Goal: Transaction & Acquisition: Purchase product/service

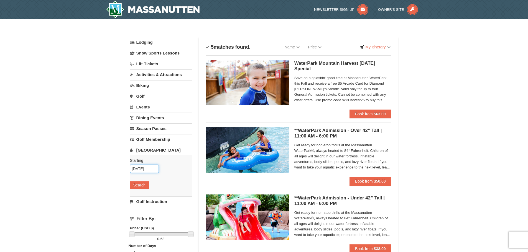
click at [157, 168] on input "[DATE]" at bounding box center [144, 169] width 29 height 8
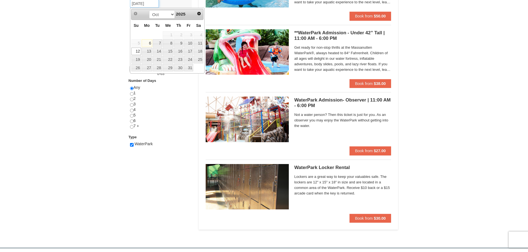
scroll to position [166, 0]
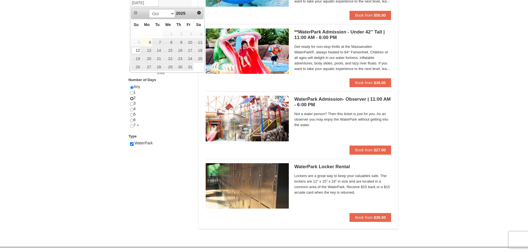
click at [132, 98] on input "radio" at bounding box center [132, 99] width 4 height 4
radio input "true"
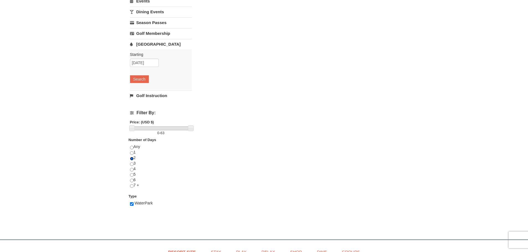
scroll to position [111, 0]
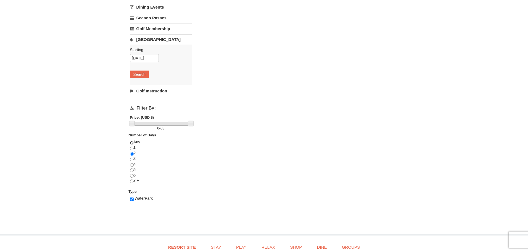
click at [132, 143] on input "radio" at bounding box center [132, 143] width 4 height 4
radio input "true"
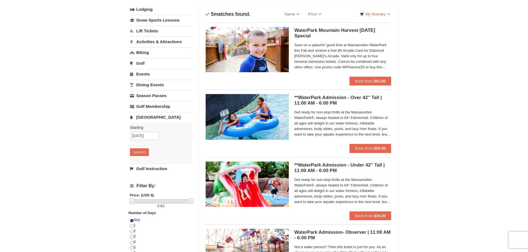
scroll to position [28, 0]
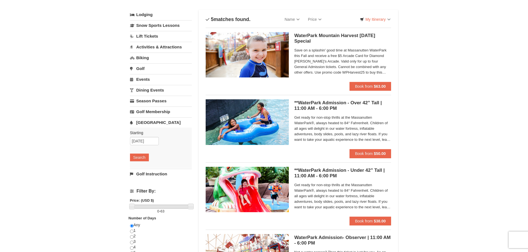
click at [324, 34] on h5 "WaterPark Mountain Harvest Sunday Special Massanutten Indoor/Outdoor WaterPark" at bounding box center [342, 38] width 97 height 11
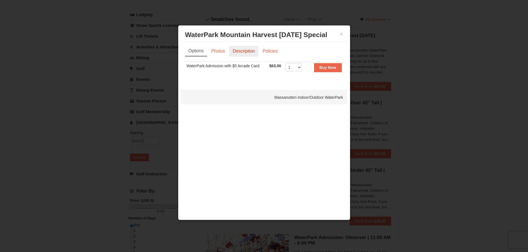
click at [247, 49] on link "Description" at bounding box center [243, 51] width 29 height 11
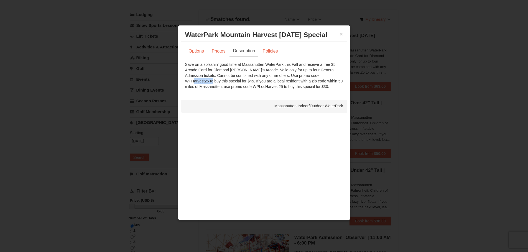
drag, startPoint x: 289, startPoint y: 75, endPoint x: 312, endPoint y: 77, distance: 22.8
click at [312, 77] on div "Save on a splashin' good time at Massanutten WaterPark this Fall and receive a …" at bounding box center [264, 76] width 158 height 28
copy div "WPHarvest25"
click at [272, 53] on link "Policies" at bounding box center [270, 51] width 22 height 11
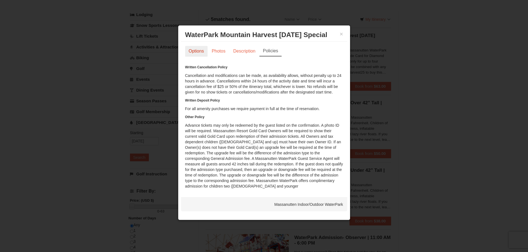
click at [199, 50] on link "Options" at bounding box center [196, 51] width 22 height 11
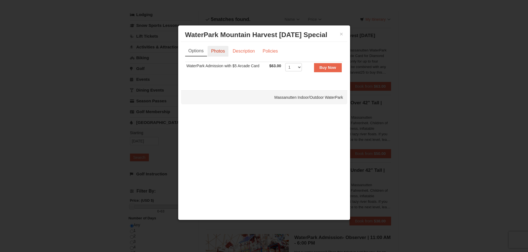
click at [218, 52] on link "Photos" at bounding box center [217, 51] width 21 height 11
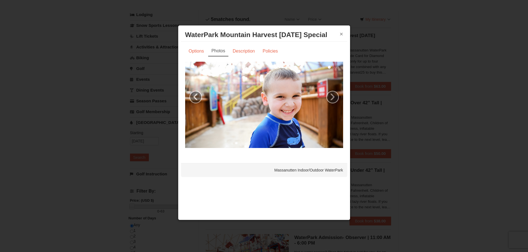
click at [341, 34] on button "×" at bounding box center [341, 34] width 3 height 6
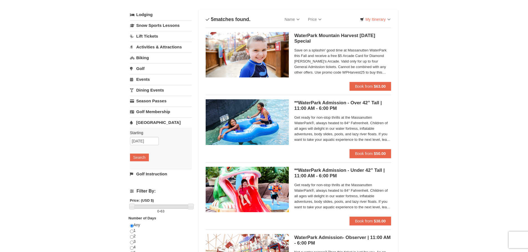
click at [362, 133] on span "Get ready for non-stop thrills at the Massanutten WaterPark®, always heated to …" at bounding box center [342, 129] width 97 height 28
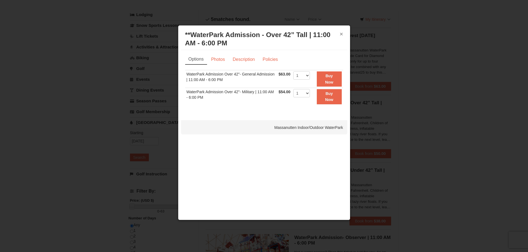
click at [342, 33] on button "×" at bounding box center [341, 34] width 3 height 6
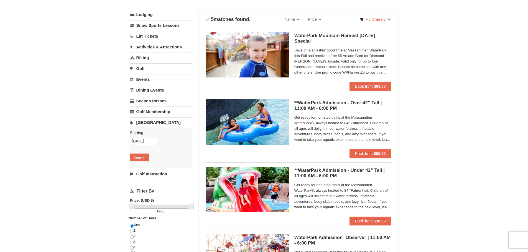
click at [337, 44] on div "WaterPark Mountain Harvest Sunday Special Massanutten Indoor/Outdoor WaterPark …" at bounding box center [342, 57] width 97 height 50
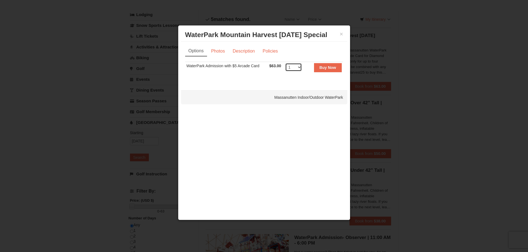
click at [290, 68] on select "1 2 3 4 5 6 7 8 9 10 11 12 13 14 15 16 17 18 19 20 21 22" at bounding box center [293, 67] width 17 height 8
click at [285, 63] on select "1 2 3 4 5 6 7 8 9 10 11 12 13 14 15 16 17 18 19 20 21 22" at bounding box center [293, 67] width 17 height 8
click at [252, 51] on link "Description" at bounding box center [243, 51] width 29 height 11
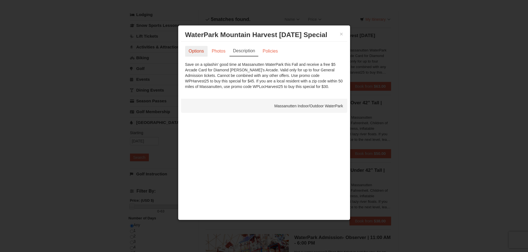
click at [201, 50] on link "Options" at bounding box center [196, 51] width 22 height 11
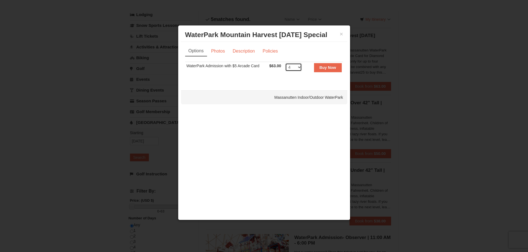
click at [293, 67] on select "1 2 3 4 5 6 7 8 9 10 11 12 13 14 15 16 17 18 19 20 21 22" at bounding box center [293, 67] width 17 height 8
select select "1"
click at [285, 63] on select "1 2 3 4 5 6 7 8 9 10 11 12 13 14 15 16 17 18 19 20 21 22" at bounding box center [293, 67] width 17 height 8
click at [328, 69] on strong "Buy Now" at bounding box center [327, 67] width 17 height 4
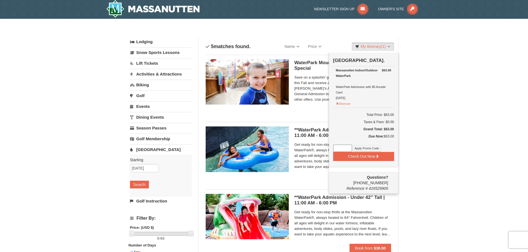
scroll to position [2, 0]
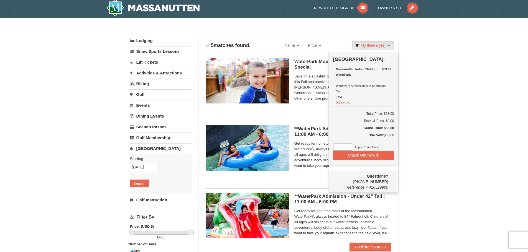
click at [345, 149] on input at bounding box center [342, 147] width 19 height 7
paste input "WPHarvest25"
type input "WPHarvest25"
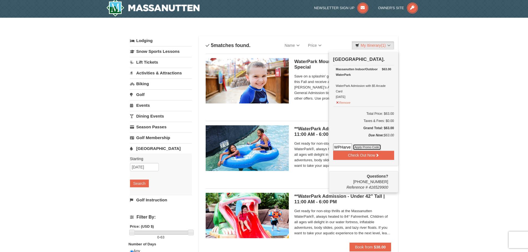
click at [361, 147] on button "Apply Promo Code" at bounding box center [367, 147] width 28 height 6
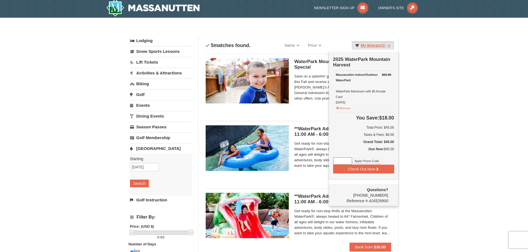
click at [381, 45] on span "(1)" at bounding box center [383, 45] width 5 height 4
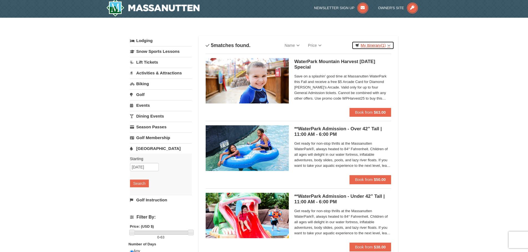
click at [381, 45] on span "(1)" at bounding box center [383, 45] width 5 height 4
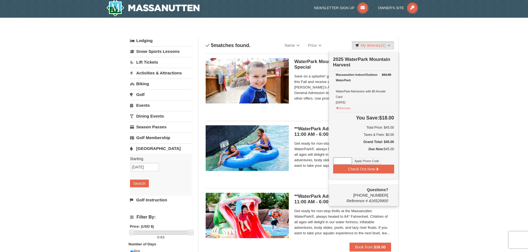
click at [301, 70] on div "WaterPark Mountain Harvest Sunday Special Massanutten Indoor/Outdoor WaterPark …" at bounding box center [342, 83] width 97 height 50
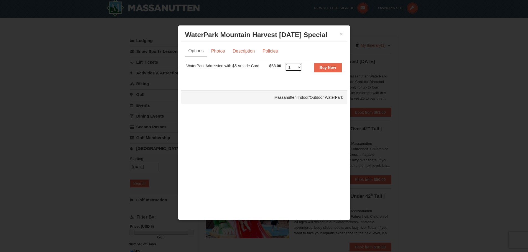
click at [300, 69] on select "1 2 3 4 5 6 7 8 9 10 11 12 13 14 15 16 17 18 19 20 21 22" at bounding box center [293, 67] width 17 height 8
click at [285, 63] on select "1 2 3 4 5 6 7 8 9 10 11 12 13 14 15 16 17 18 19 20 21 22" at bounding box center [293, 67] width 17 height 8
click at [299, 69] on select "1 2 3 4 5 6 7 8 9 10 11 12 13 14 15 16 17 18 19 20 21 22" at bounding box center [293, 67] width 17 height 8
select select "3"
click at [285, 63] on select "1 2 3 4 5 6 7 8 9 10 11 12 13 14 15 16 17 18 19 20 21 22" at bounding box center [293, 67] width 17 height 8
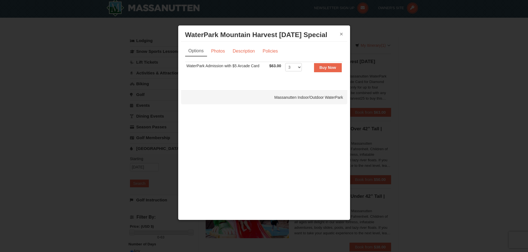
click at [341, 32] on button "×" at bounding box center [341, 34] width 3 height 6
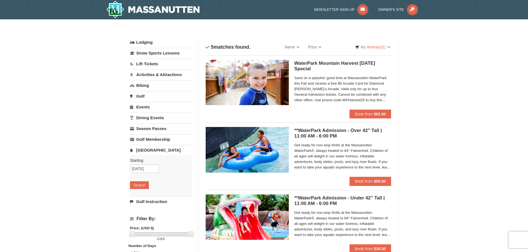
click at [146, 150] on link "[GEOGRAPHIC_DATA]" at bounding box center [161, 150] width 62 height 10
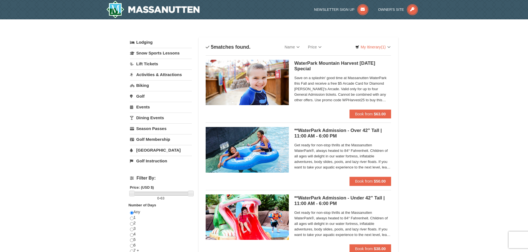
click at [146, 150] on link "[GEOGRAPHIC_DATA]" at bounding box center [161, 150] width 62 height 10
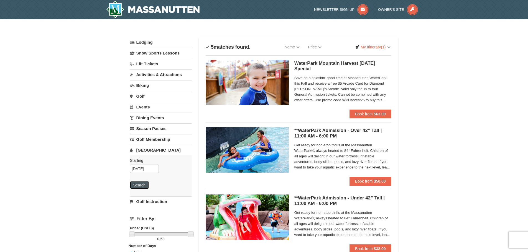
click at [142, 186] on button "Search" at bounding box center [139, 185] width 19 height 8
click at [154, 166] on input "[DATE]" at bounding box center [144, 169] width 29 height 8
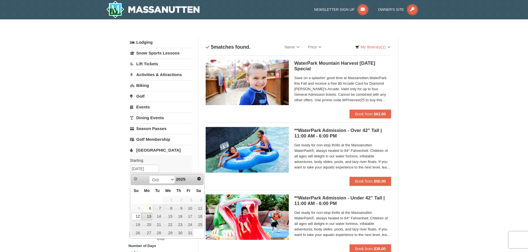
click at [150, 216] on link "13" at bounding box center [147, 217] width 11 height 8
type input "[DATE]"
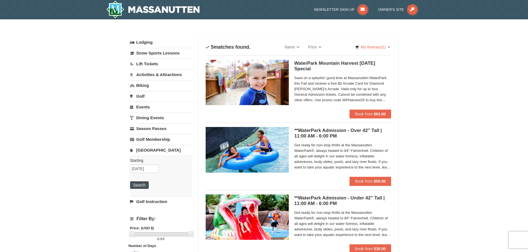
click at [146, 186] on button "Search" at bounding box center [139, 185] width 19 height 8
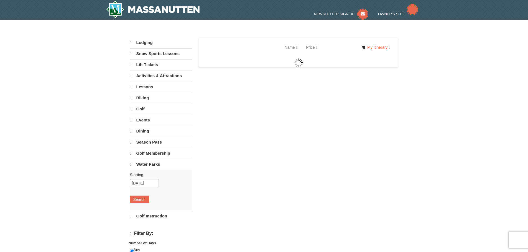
select select "10"
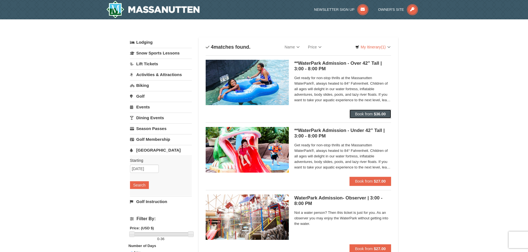
click at [371, 114] on span "Book from" at bounding box center [364, 114] width 18 height 4
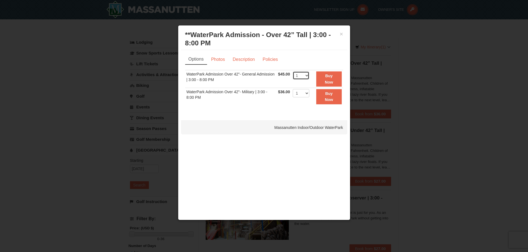
click at [301, 78] on select "1 2 3 4 5 6 7 8 9 10 11 12 13 14 15 16 17 18 19 20 21 22" at bounding box center [301, 75] width 17 height 8
select select "3"
click at [293, 71] on select "1 2 3 4 5 6 7 8 9 10 11 12 13 14 15 16 17 18 19 20 21 22" at bounding box center [301, 75] width 17 height 8
click at [336, 79] on button "Buy Now" at bounding box center [328, 78] width 25 height 15
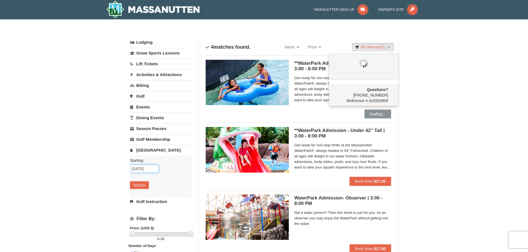
click at [153, 169] on input "[DATE]" at bounding box center [144, 169] width 29 height 8
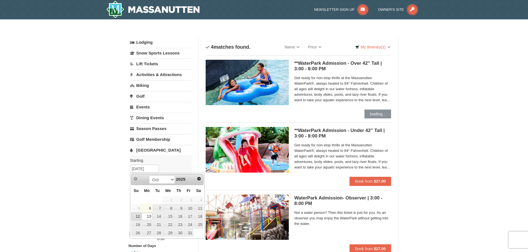
click at [136, 217] on link "12" at bounding box center [136, 217] width 10 height 8
type input "[DATE]"
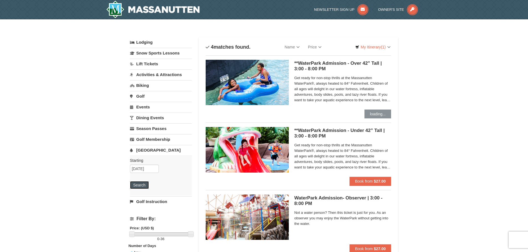
click at [142, 185] on button "Search" at bounding box center [139, 185] width 19 height 8
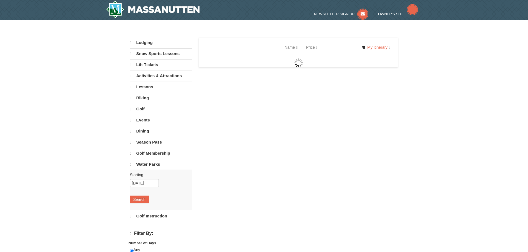
select select "10"
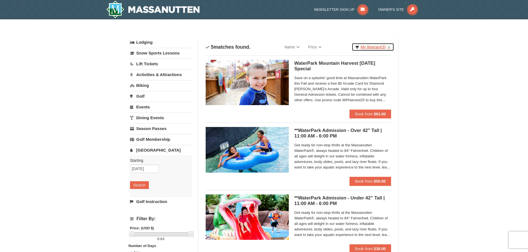
click at [375, 47] on link "My Itinerary (3)" at bounding box center [373, 47] width 42 height 8
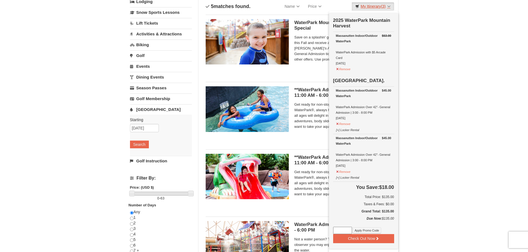
scroll to position [28, 0]
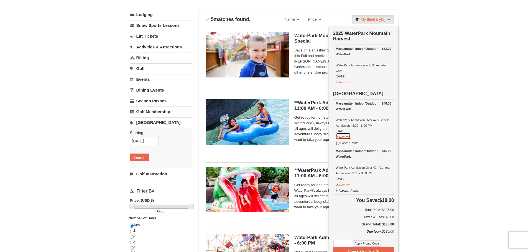
click at [348, 139] on button "Remove" at bounding box center [343, 136] width 15 height 7
click at [346, 139] on button "Remove" at bounding box center [343, 136] width 15 height 7
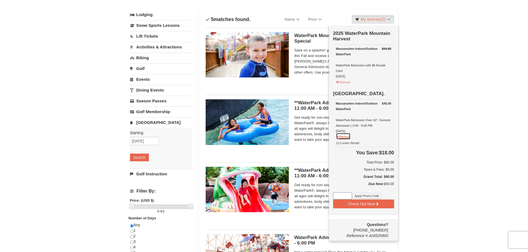
click at [346, 138] on button "Remove" at bounding box center [343, 136] width 15 height 7
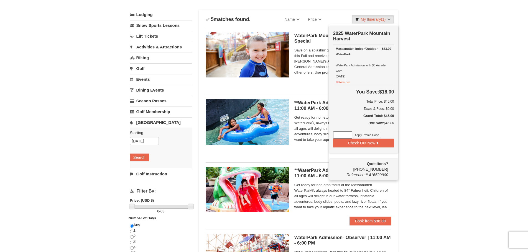
click at [304, 39] on h5 "WaterPark Mountain Harvest Sunday Special Massanutten Indoor/Outdoor WaterPark" at bounding box center [342, 38] width 97 height 11
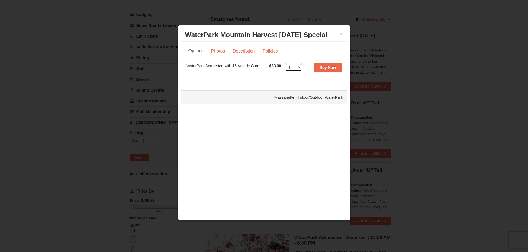
click at [295, 65] on select "1 2 3 4 5 6 7 8 9 10 11 12 13 14 15 16 17 18 19 20 21 22" at bounding box center [293, 67] width 17 height 8
select select "3"
click at [285, 63] on select "1 2 3 4 5 6 7 8 9 10 11 12 13 14 15 16 17 18 19 20 21 22" at bounding box center [293, 67] width 17 height 8
click at [333, 68] on strong "Buy Now" at bounding box center [327, 67] width 17 height 4
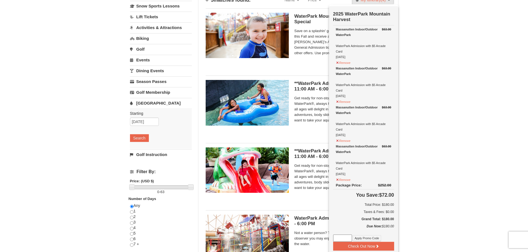
scroll to position [57, 0]
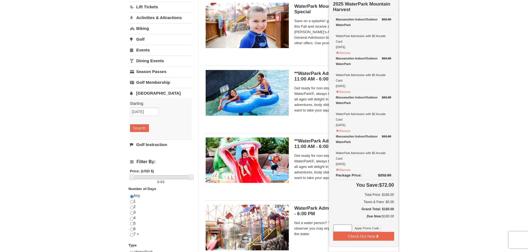
click at [339, 229] on input at bounding box center [342, 228] width 19 height 7
type input "WPHarvest25"
click at [373, 227] on button "Apply Promo Code" at bounding box center [367, 228] width 28 height 6
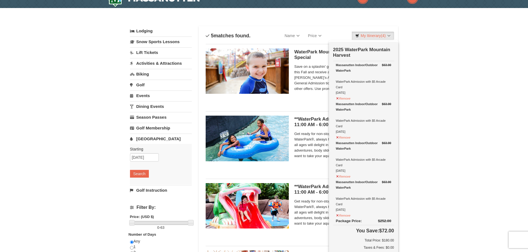
scroll to position [2, 0]
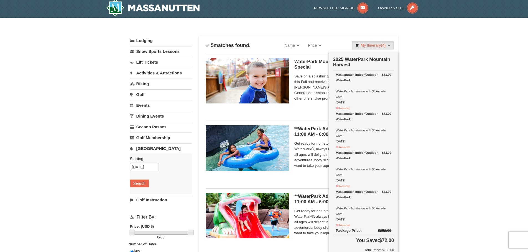
click at [489, 138] on div "× Categories List Filter My Itinerary (4) Check Out Now 2025 WaterPark Mountain…" at bounding box center [264, 212] width 528 height 388
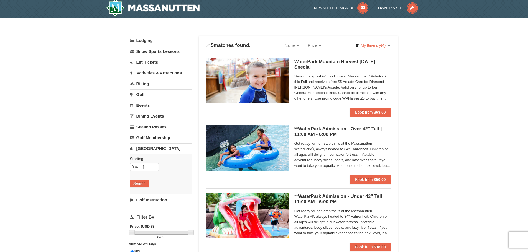
click at [351, 212] on span "Get ready for non-stop thrills at the Massanutten WaterPark®, always heated to …" at bounding box center [342, 223] width 97 height 28
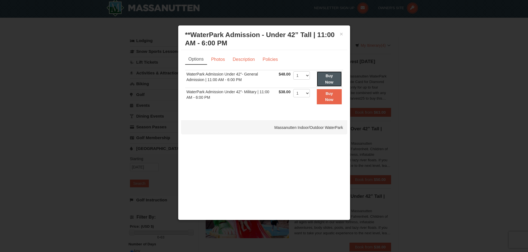
click at [325, 76] on button "Buy Now" at bounding box center [329, 78] width 25 height 15
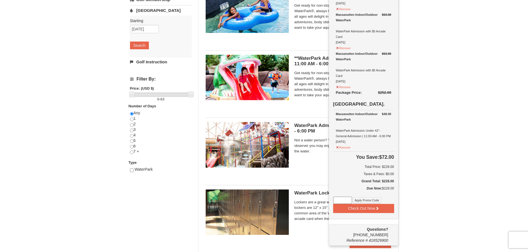
scroll to position [140, 0]
click at [380, 209] on button "Check Out Now" at bounding box center [363, 208] width 61 height 9
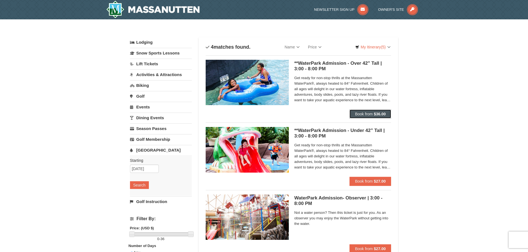
click at [368, 112] on button "Book from $36.00" at bounding box center [370, 114] width 42 height 9
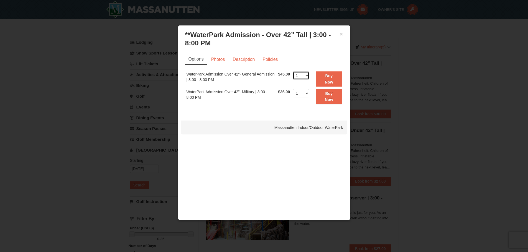
click at [301, 75] on select "1 2 3 4 5 6 7 8 9 10 11 12 13 14 15 16 17 18 19 20 21 22" at bounding box center [301, 75] width 17 height 8
select select "3"
click at [293, 71] on select "1 2 3 4 5 6 7 8 9 10 11 12 13 14 15 16 17 18 19 20 21 22" at bounding box center [301, 75] width 17 height 8
click at [340, 32] on button "×" at bounding box center [341, 34] width 3 height 6
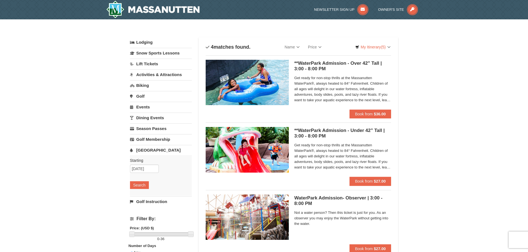
click at [350, 158] on span "Get ready for non-stop thrills at the Massanutten WaterPark®, always heated to …" at bounding box center [342, 157] width 97 height 28
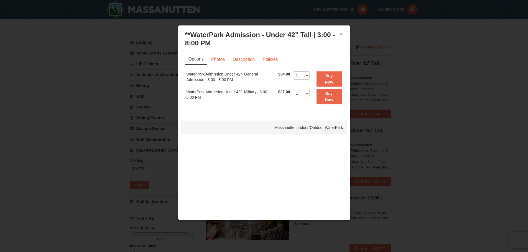
click at [341, 33] on button "×" at bounding box center [341, 34] width 3 height 6
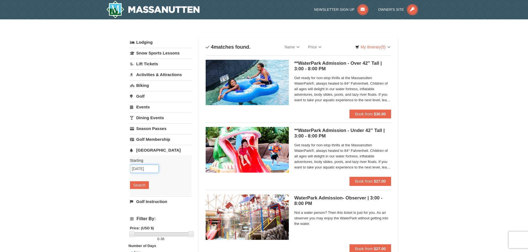
click at [142, 167] on input "10/13/2025" at bounding box center [144, 169] width 29 height 8
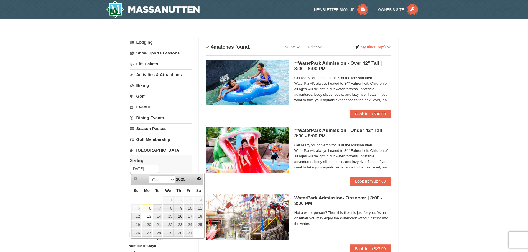
click at [180, 216] on link "16" at bounding box center [178, 217] width 9 height 8
type input "10/16/2025"
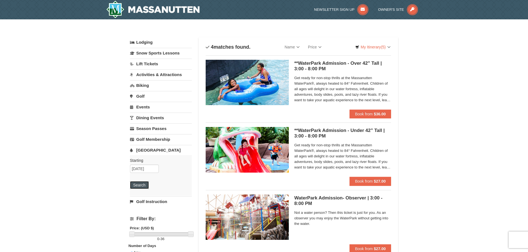
click at [137, 186] on button "Search" at bounding box center [139, 185] width 19 height 8
click at [371, 92] on span "Get ready for non-stop thrills at the Massanutten WaterPark®, always heated to …" at bounding box center [342, 89] width 97 height 28
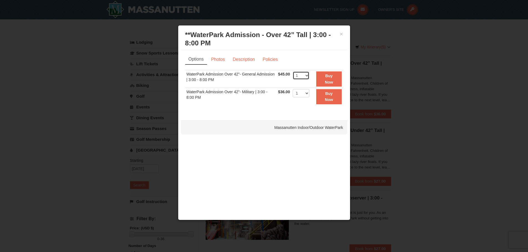
click at [306, 77] on select "1 2 3 4 5 6 7 8 9 10 11 12 13 14 15 16 17 18 19 20 21 22" at bounding box center [301, 75] width 17 height 8
select select "3"
click at [293, 71] on select "1 2 3 4 5 6 7 8 9 10 11 12 13 14 15 16 17 18 19 20 21 22" at bounding box center [301, 75] width 17 height 8
click at [329, 77] on strong "Buy Now" at bounding box center [329, 79] width 8 height 11
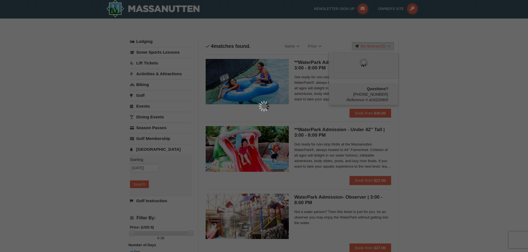
scroll to position [2, 0]
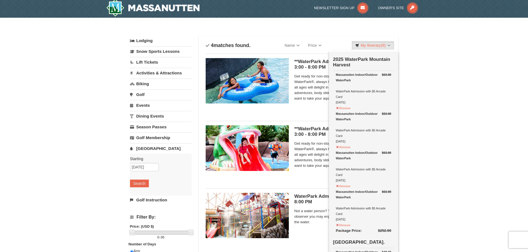
click at [313, 152] on span "Get ready for non-stop thrills at the Massanutten WaterPark®, always heated to …" at bounding box center [342, 155] width 97 height 28
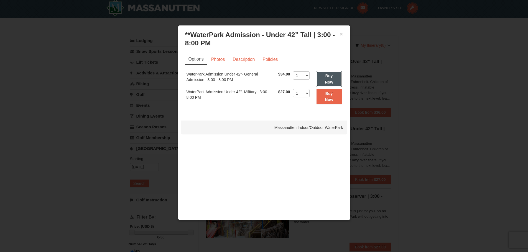
click at [335, 78] on button "Buy Now" at bounding box center [328, 78] width 25 height 15
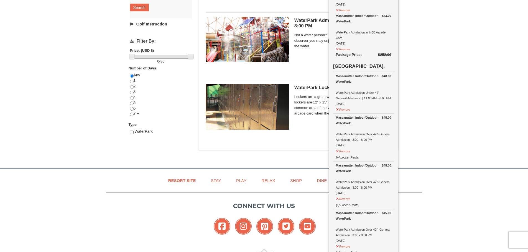
scroll to position [168, 0]
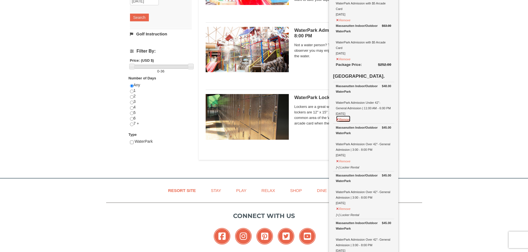
click at [348, 121] on button "Remove" at bounding box center [343, 119] width 15 height 7
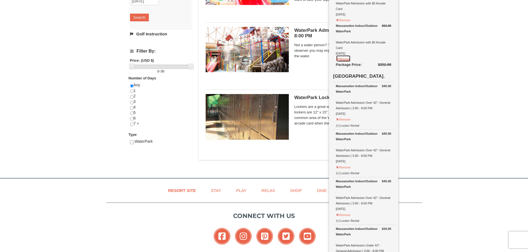
click at [342, 59] on button "Remove" at bounding box center [343, 58] width 15 height 7
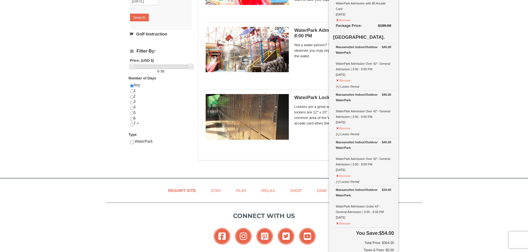
scroll to position [166, 0]
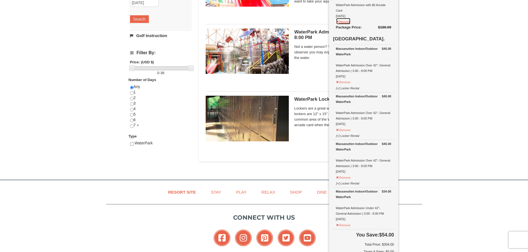
click at [346, 23] on button "Remove" at bounding box center [343, 21] width 15 height 7
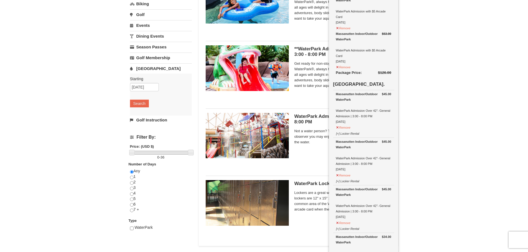
scroll to position [81, 0]
click at [344, 67] on button "Remove" at bounding box center [343, 66] width 15 height 7
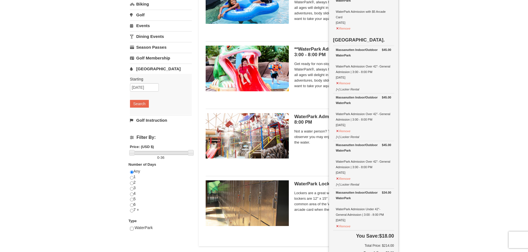
scroll to position [80, 0]
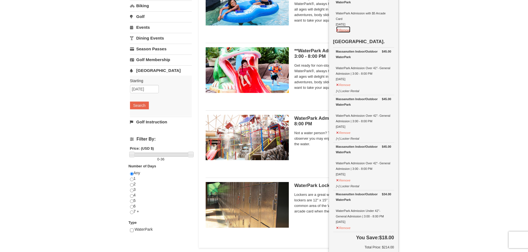
click at [347, 32] on button "Remove" at bounding box center [343, 29] width 15 height 7
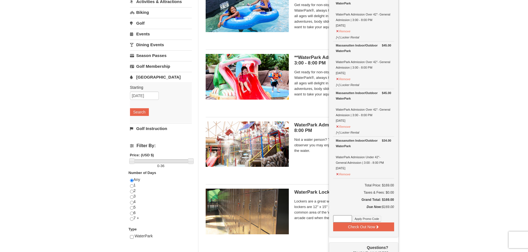
scroll to position [83, 0]
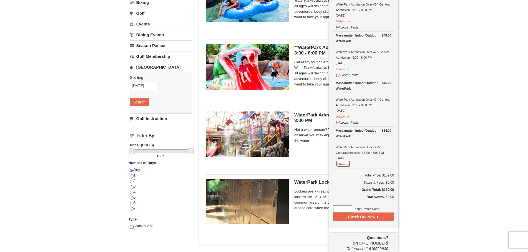
click at [344, 166] on button "Remove" at bounding box center [343, 163] width 15 height 7
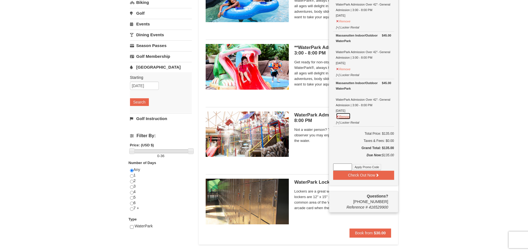
click at [348, 117] on button "Remove" at bounding box center [343, 116] width 15 height 7
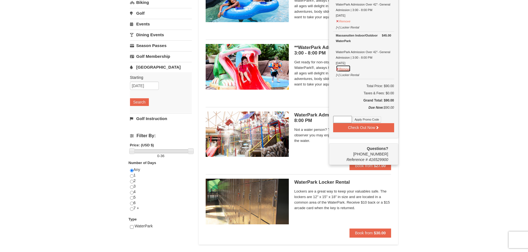
click at [347, 68] on button "Remove" at bounding box center [343, 68] width 15 height 7
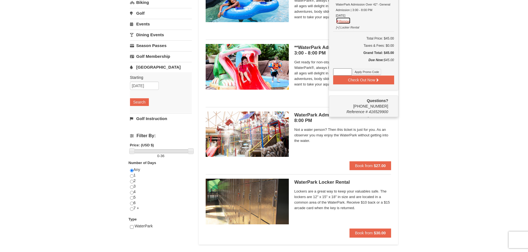
click at [344, 22] on button "Remove" at bounding box center [343, 20] width 15 height 7
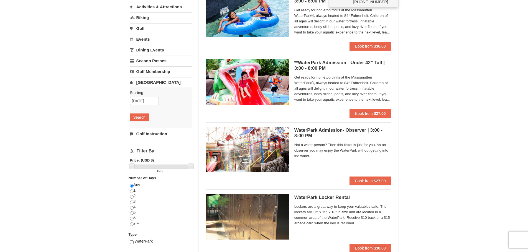
scroll to position [55, 0]
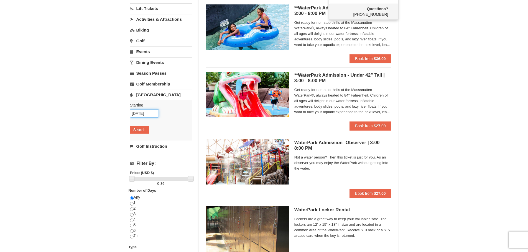
click at [148, 114] on input "10/16/2025" at bounding box center [144, 113] width 29 height 8
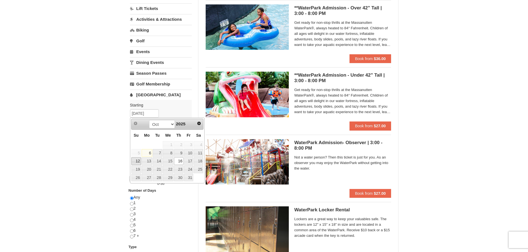
click at [136, 161] on link "12" at bounding box center [136, 162] width 10 height 8
type input "[DATE]"
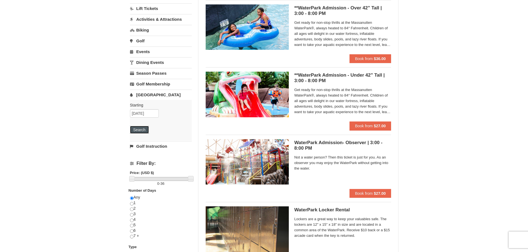
click at [143, 131] on button "Search" at bounding box center [139, 130] width 19 height 8
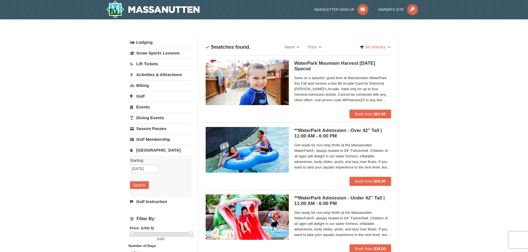
click at [360, 75] on span "Save on a splashin' good time at Massanutten WaterPark this Fall and receive a …" at bounding box center [342, 89] width 97 height 28
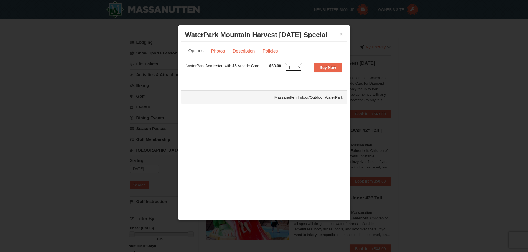
click at [299, 66] on select "1 2 3 4 5 6 7 8 9 10 11 12 13 14 15 16 17 18 19 20 21 22" at bounding box center [293, 67] width 17 height 8
click at [285, 63] on select "1 2 3 4 5 6 7 8 9 10 11 12 13 14 15 16 17 18 19 20 21 22" at bounding box center [293, 67] width 17 height 8
click at [291, 68] on select "1 2 3 4 5 6 7 8 9 10 11 12 13 14 15 16 17 18 19 20 21 22" at bounding box center [293, 67] width 17 height 8
click at [266, 87] on div "× WaterPark Mountain Harvest [DATE] Special Massanutten Indoor/Outdoor WaterPar…" at bounding box center [264, 122] width 172 height 195
click at [291, 68] on select "1 2 3 4 5 6 7 8 9 10 11 12 13 14 15 16 17 18 19 20 21 22" at bounding box center [293, 67] width 17 height 8
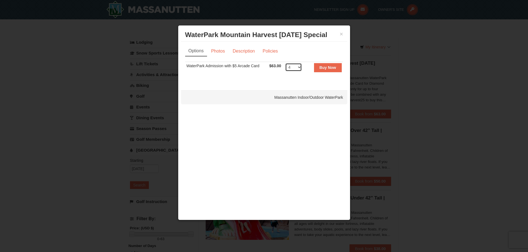
select select "5"
click at [285, 63] on select "1 2 3 4 5 6 7 8 9 10 11 12 13 14 15 16 17 18 19 20 21 22" at bounding box center [293, 67] width 17 height 8
click at [327, 70] on strong "Buy Now" at bounding box center [327, 67] width 17 height 4
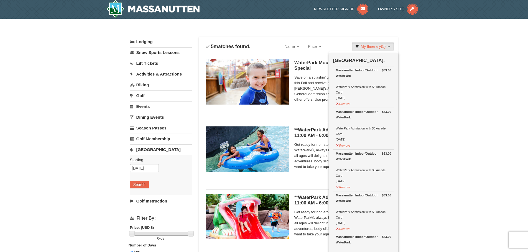
scroll to position [2, 0]
